Goal: Task Accomplishment & Management: Use online tool/utility

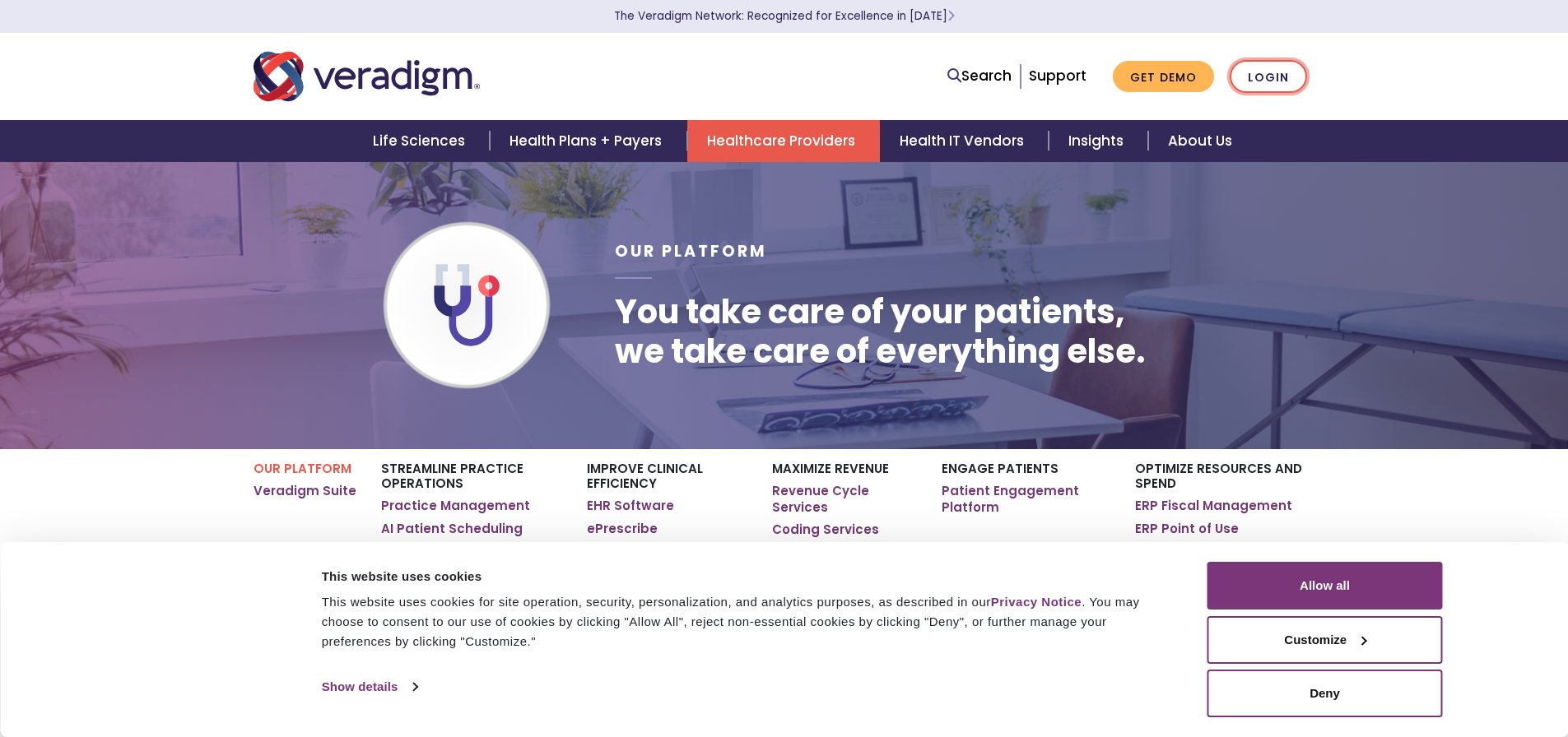
click at [1265, 75] on link "Login" at bounding box center [1268, 77] width 78 height 34
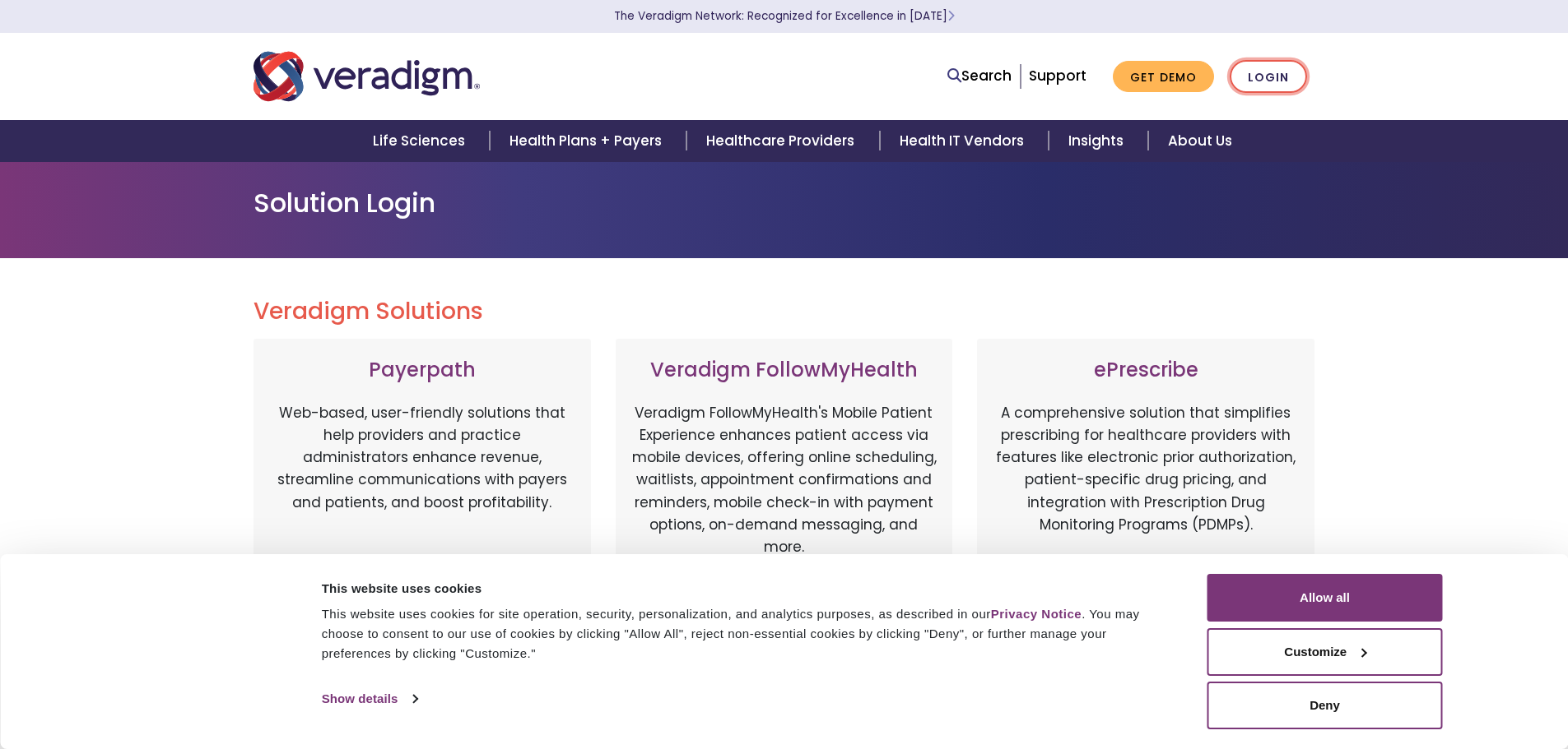
click at [1252, 84] on link "Login" at bounding box center [1268, 77] width 78 height 34
click at [1311, 587] on button "Allow all" at bounding box center [1324, 598] width 235 height 48
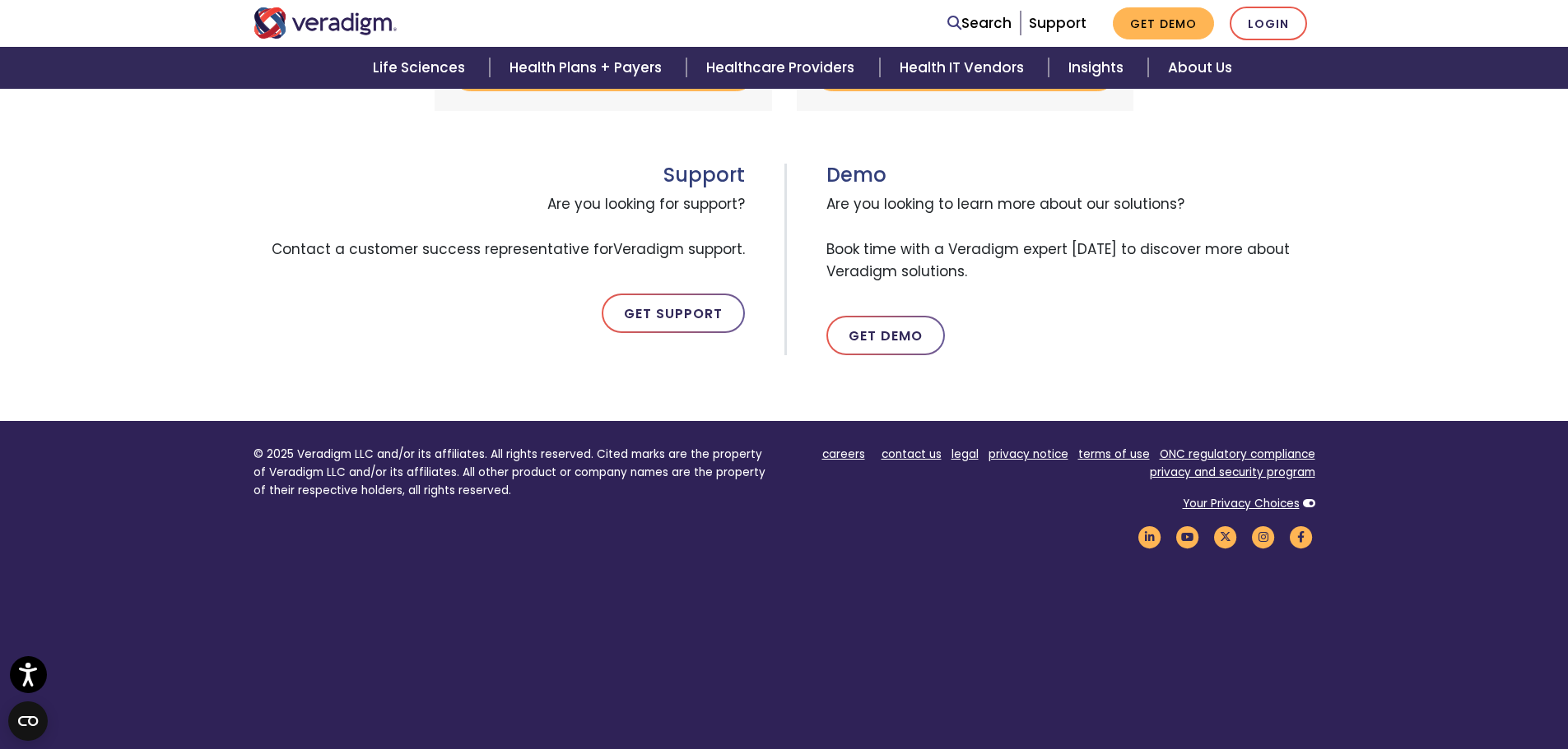
scroll to position [411, 0]
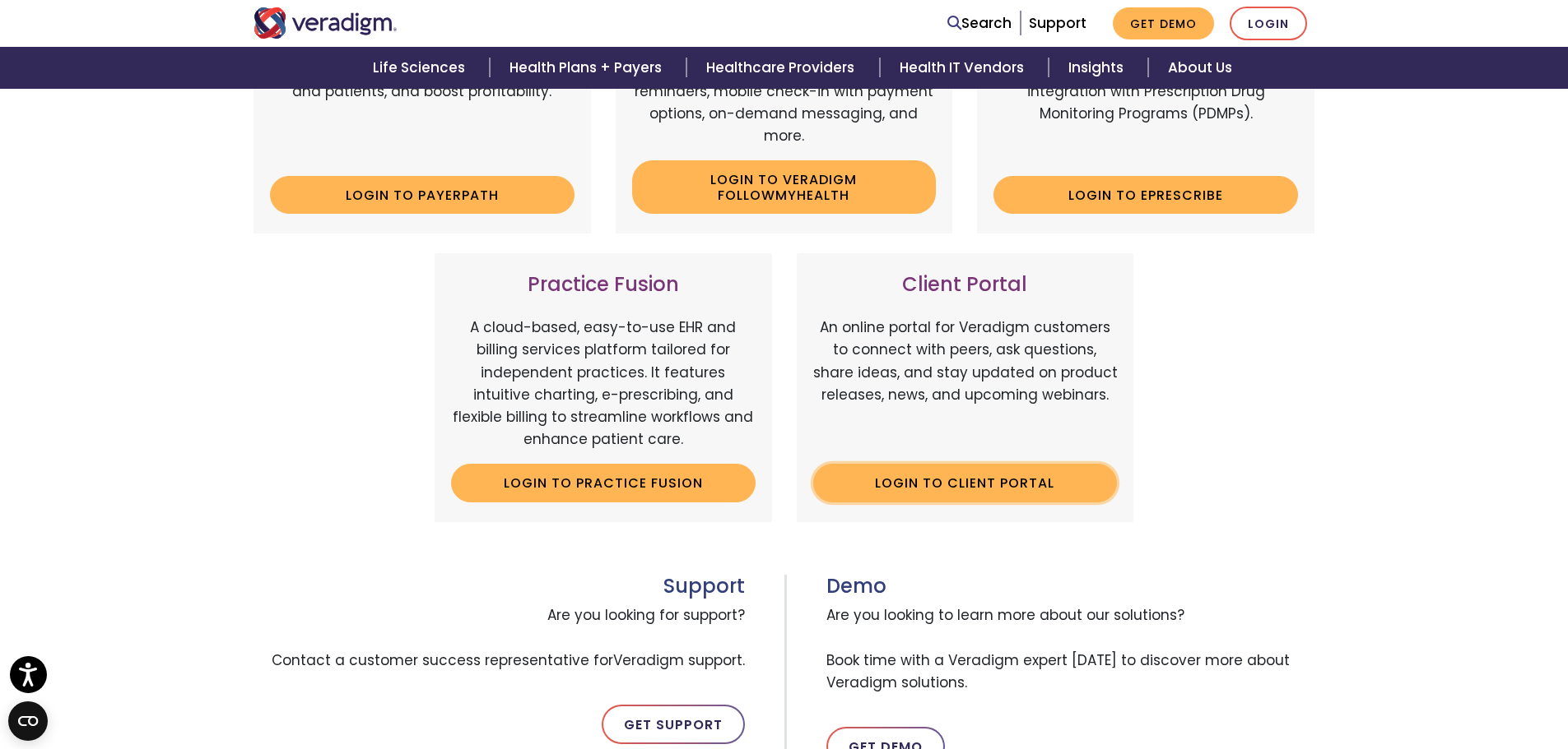
click at [999, 490] on link "Login to Client Portal" at bounding box center [965, 482] width 305 height 38
